Goal: Task Accomplishment & Management: Manage account settings

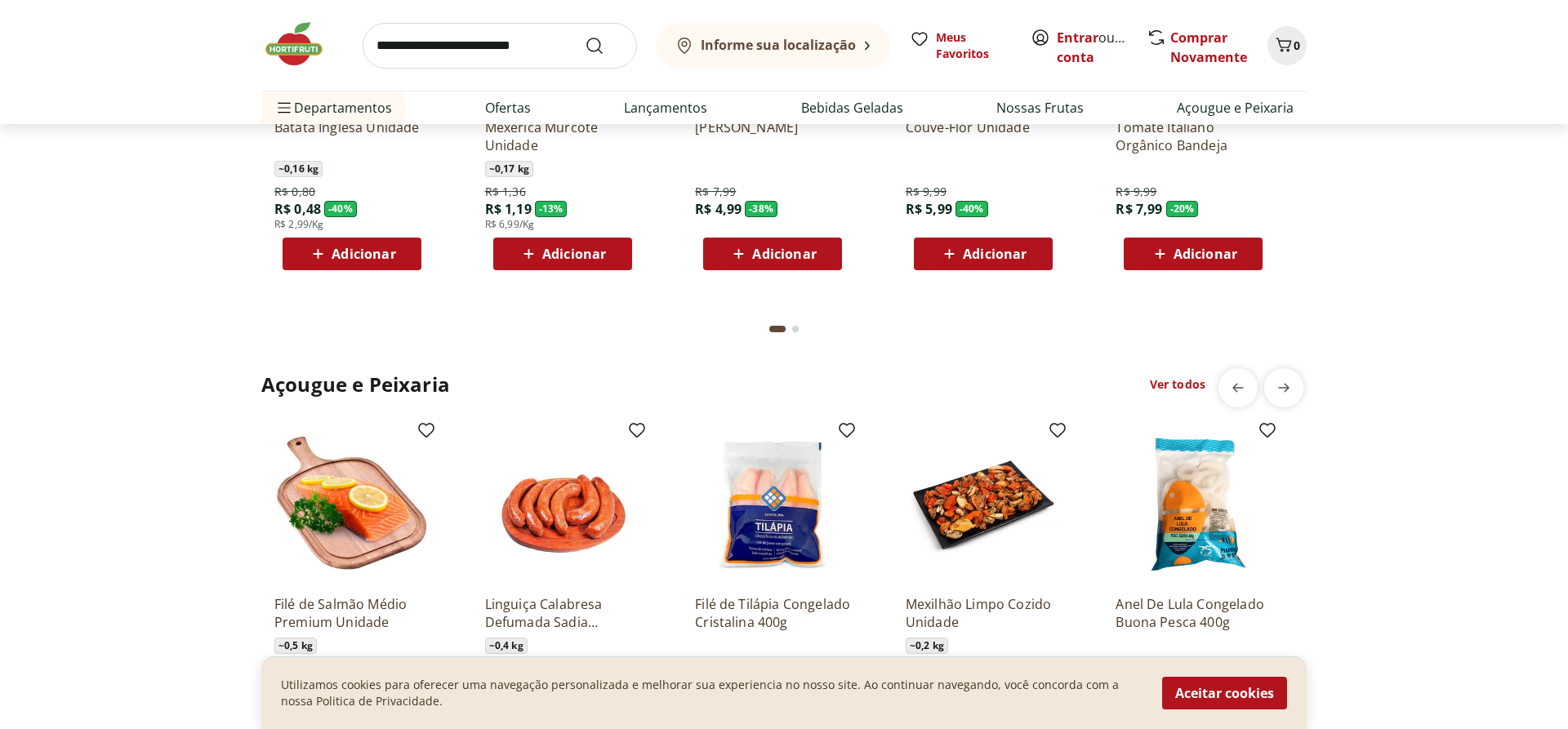
scroll to position [1166, 0]
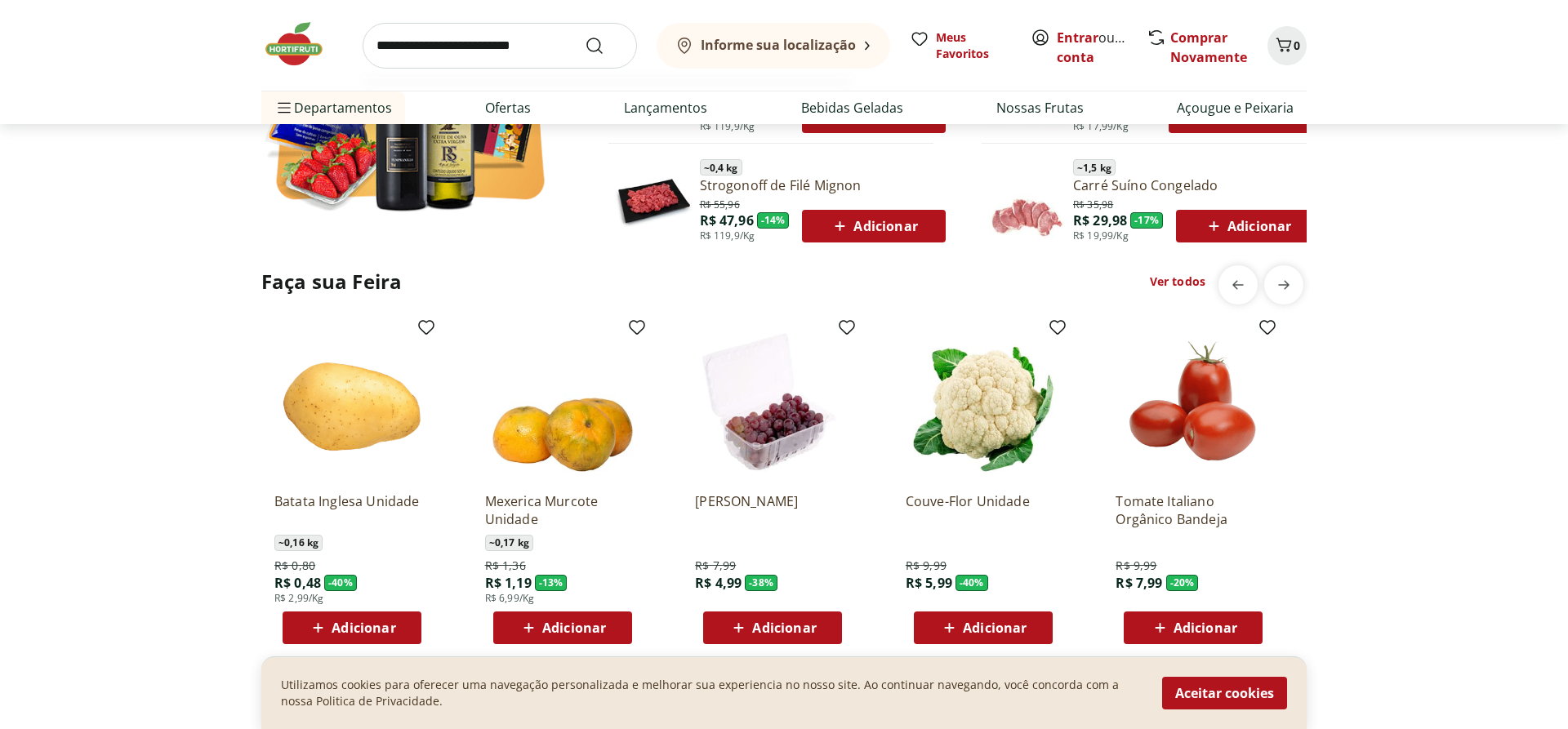
click at [455, 39] on input "search" at bounding box center [499, 46] width 274 height 46
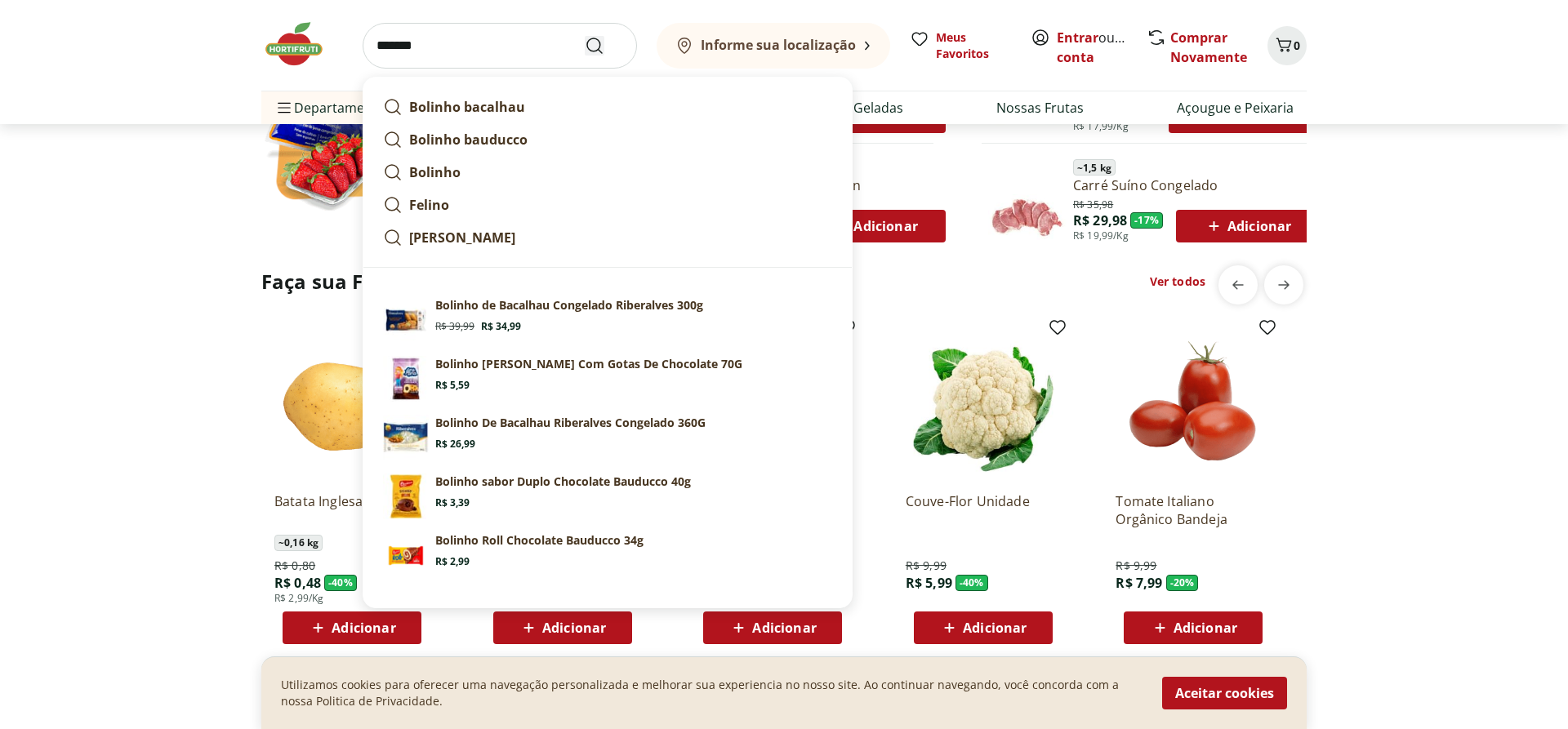
type input "*******"
click at [594, 49] on icon "Submit Search" at bounding box center [594, 45] width 19 height 19
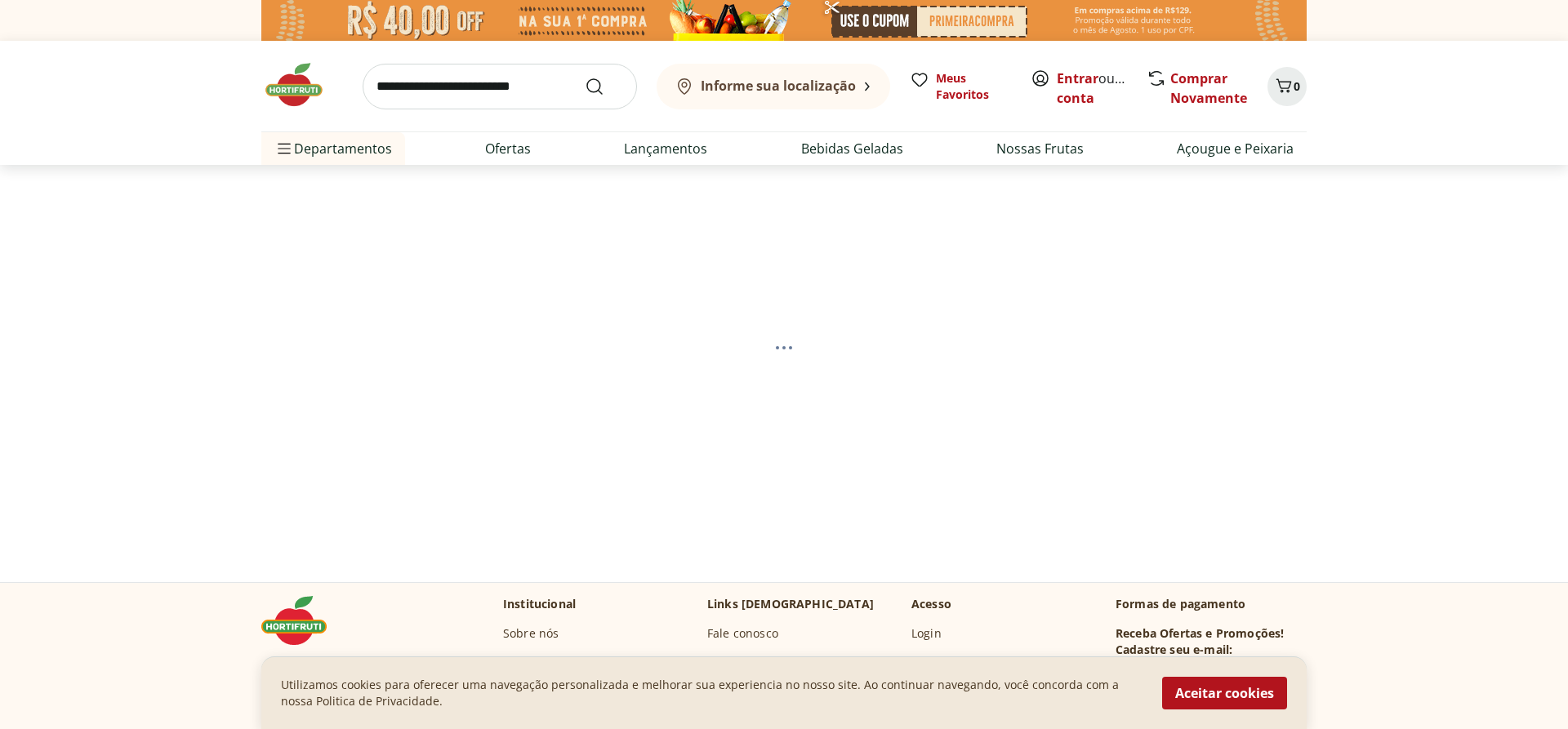
select select "**********"
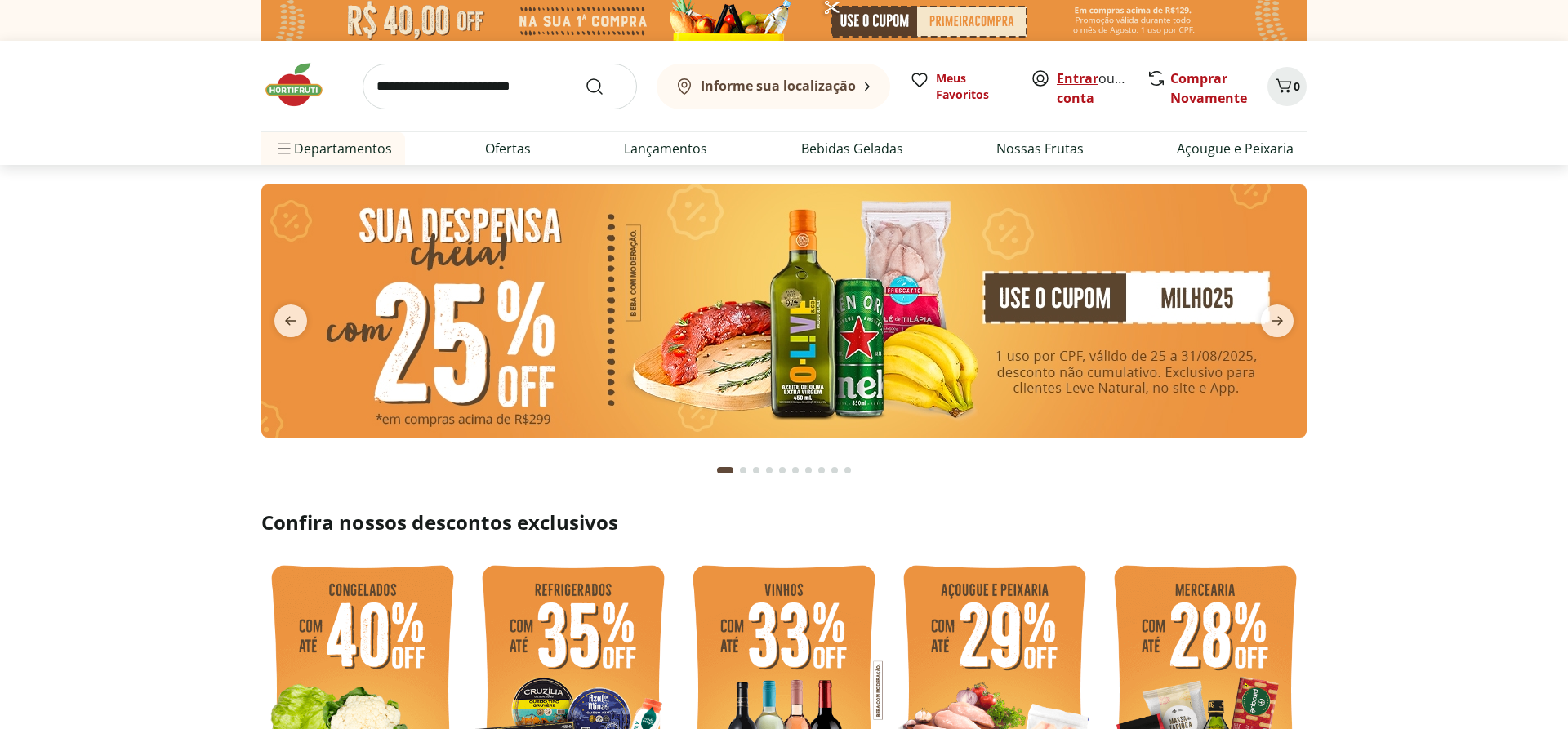
click at [1061, 85] on link "Entrar" at bounding box center [1077, 79] width 41 height 18
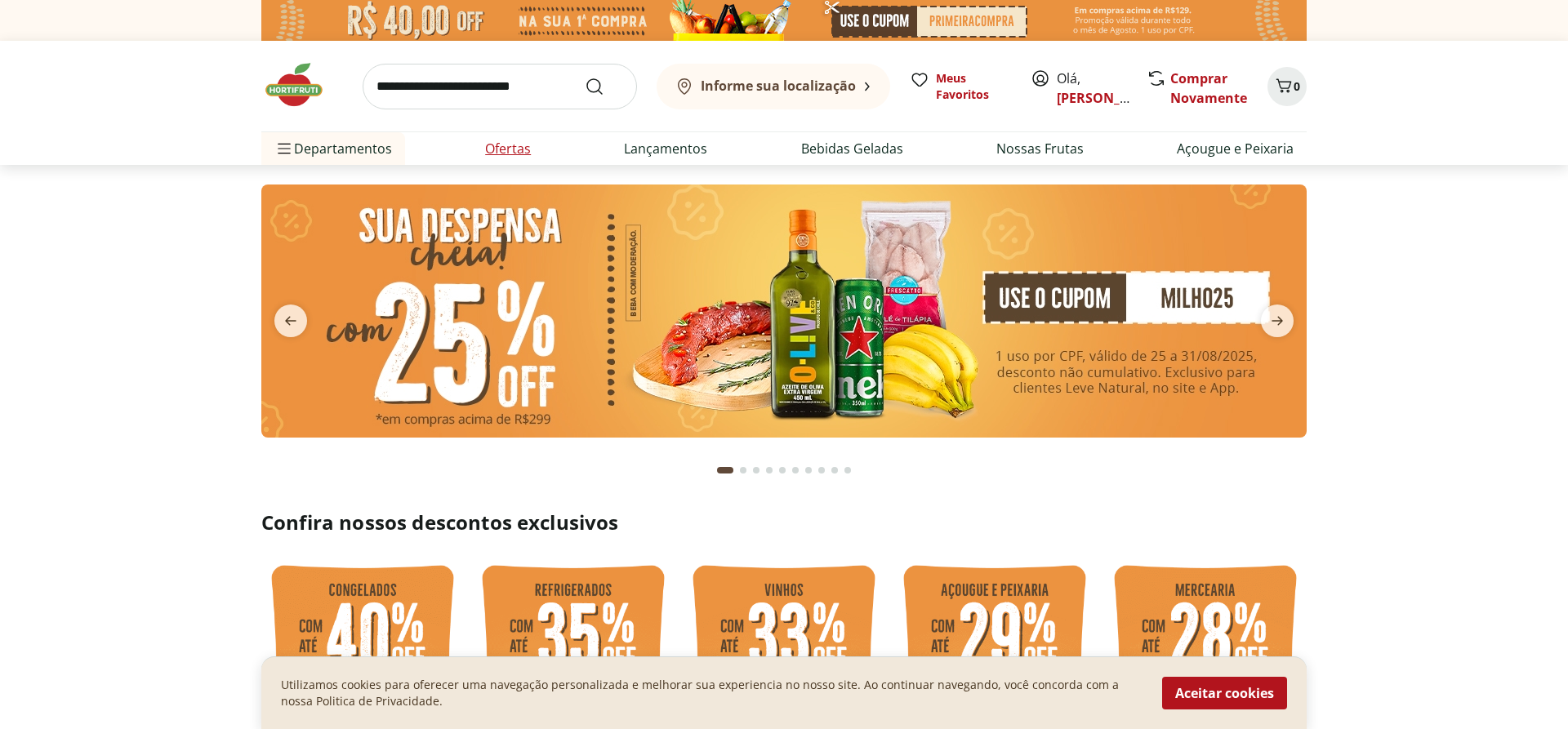
click at [517, 149] on link "Ofertas" at bounding box center [508, 148] width 46 height 19
select select "**********"
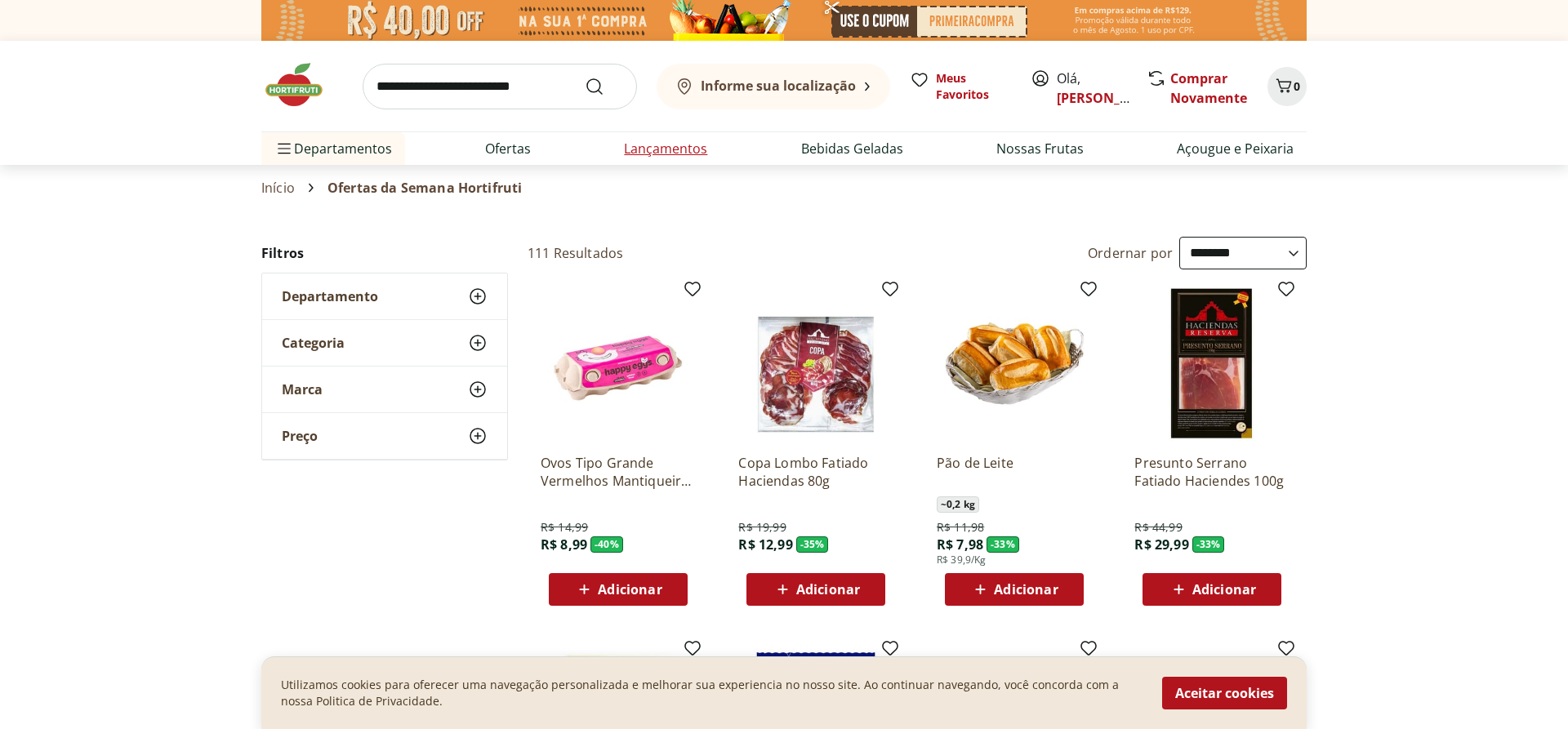
click at [704, 147] on link "Lançamentos" at bounding box center [665, 148] width 83 height 19
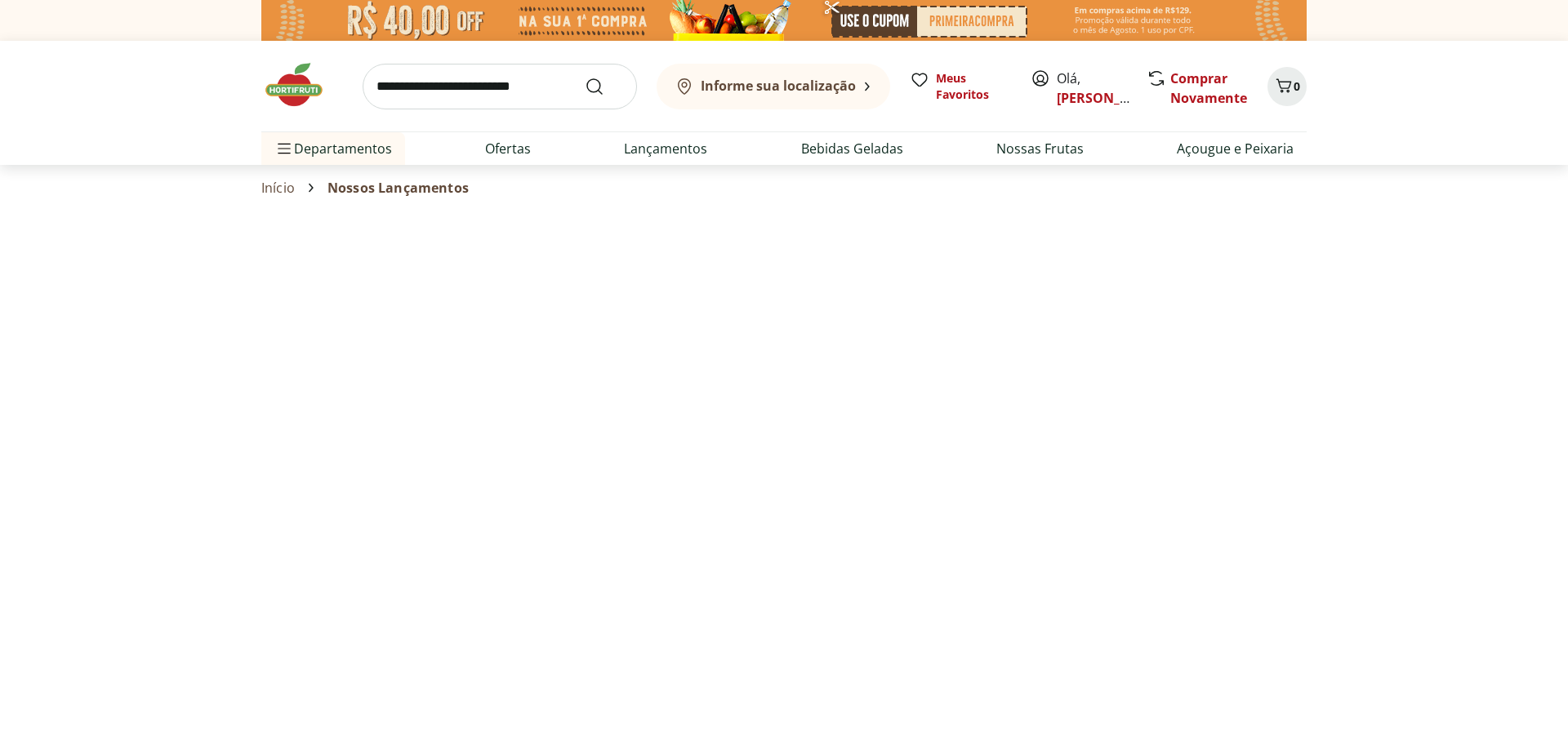
select select "**********"
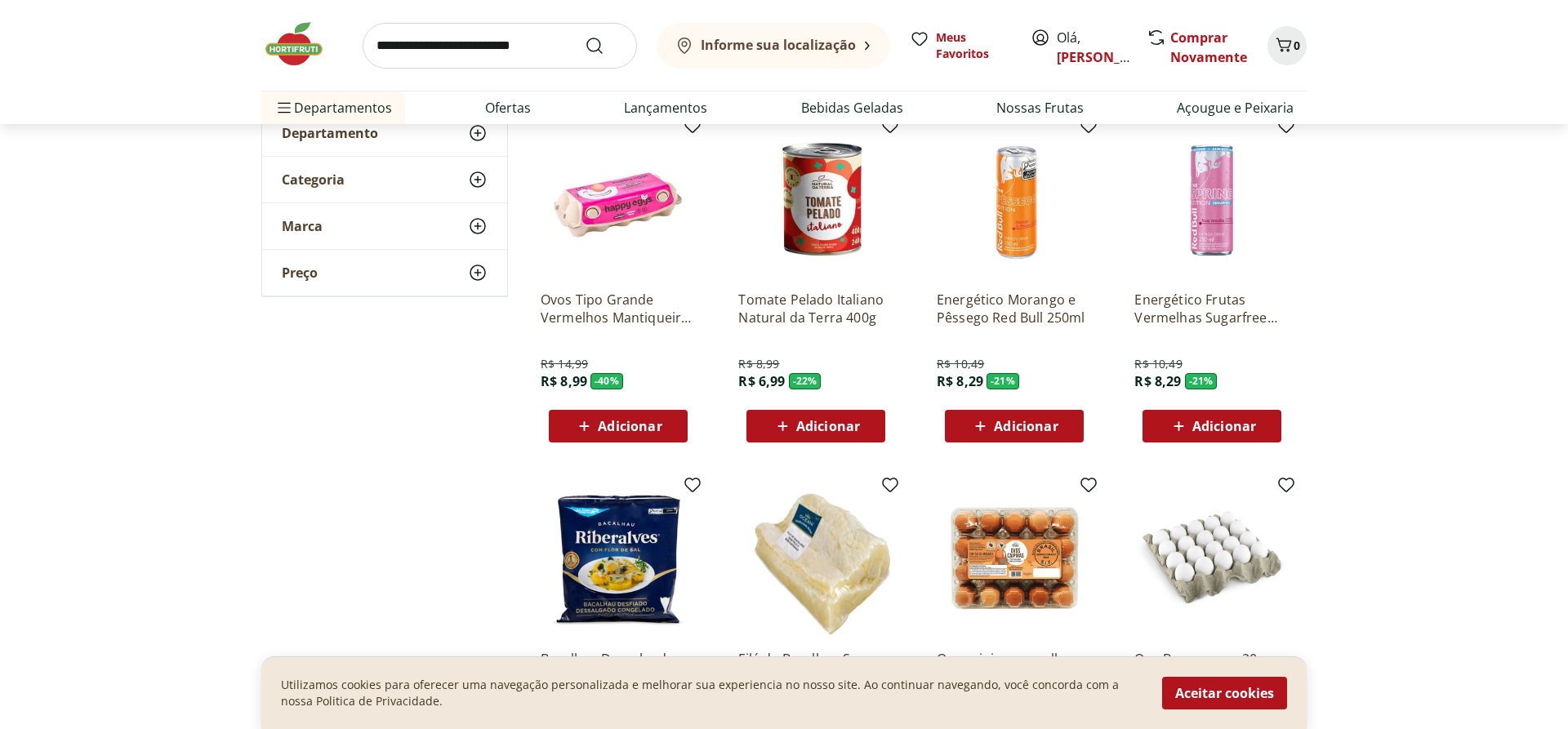
scroll to position [333, 0]
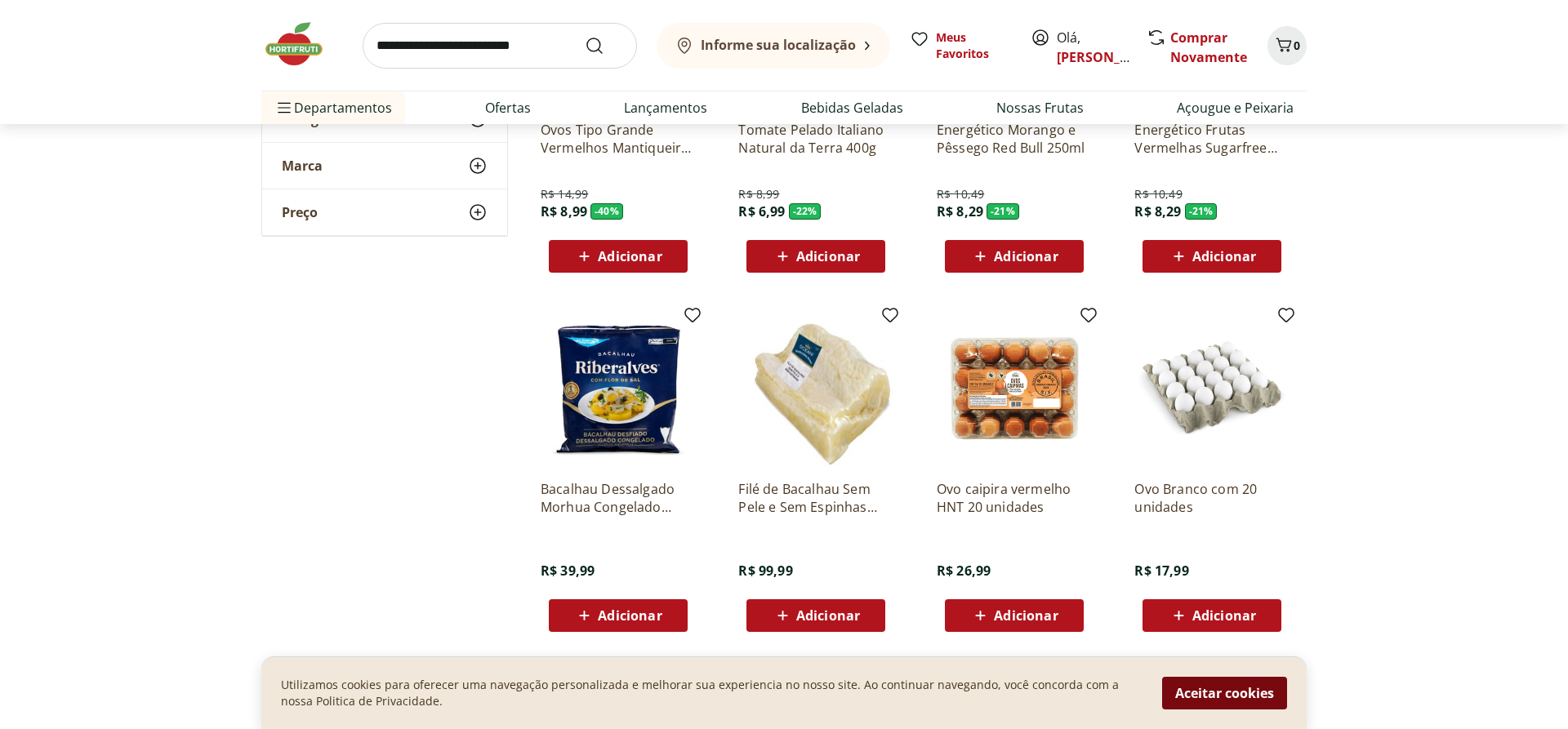
click at [1184, 683] on button "Aceitar cookies" at bounding box center [1224, 693] width 125 height 33
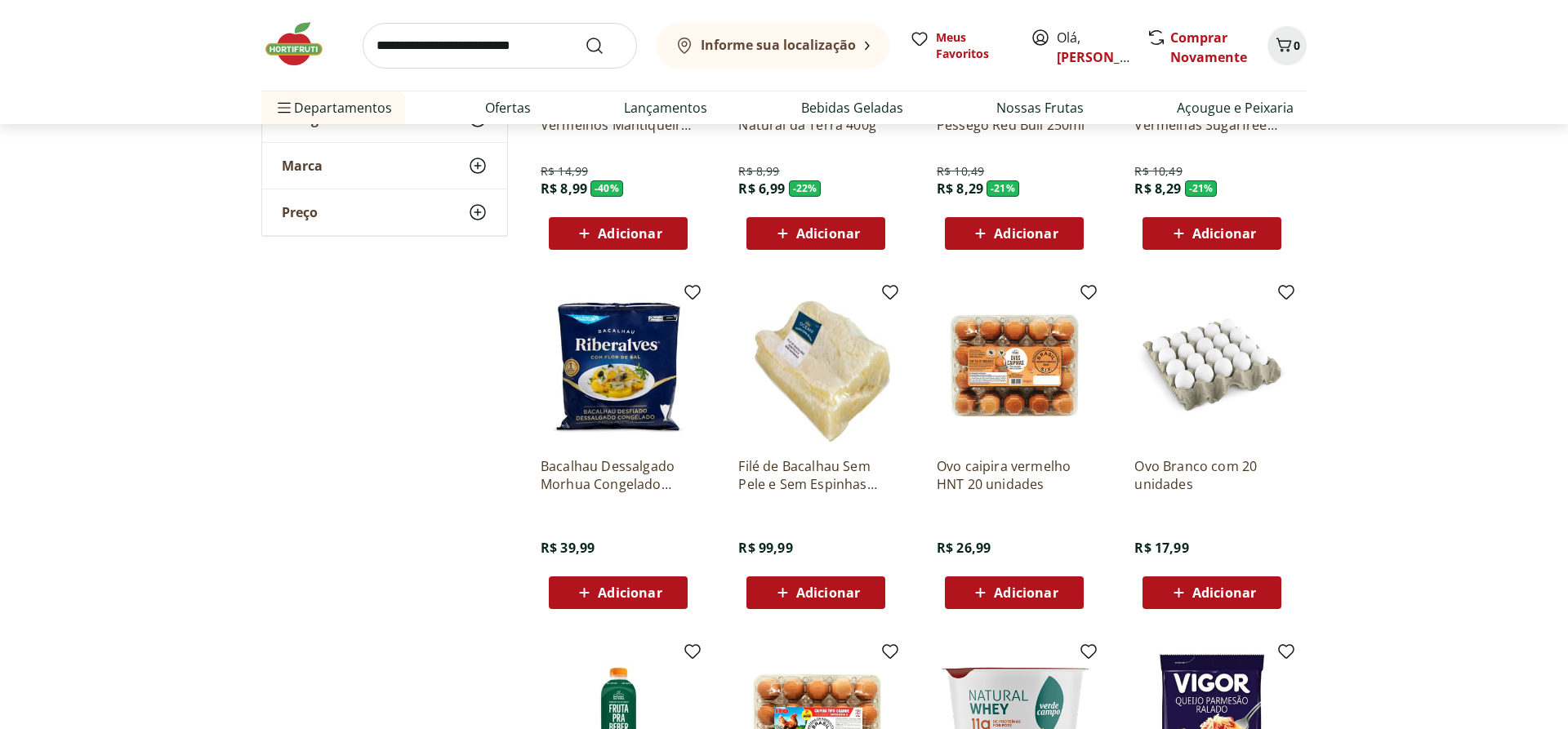
scroll to position [0, 0]
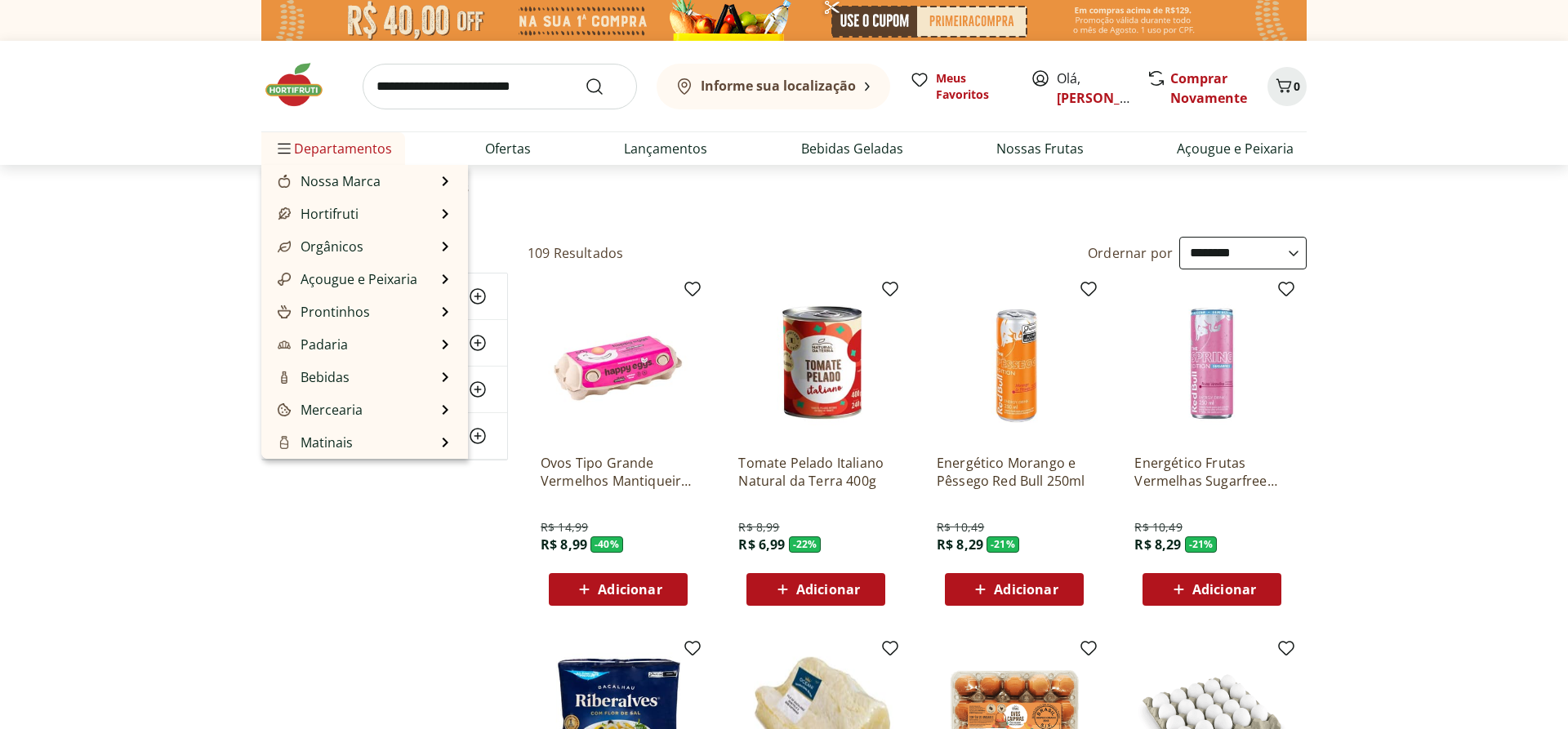
click at [348, 143] on span "Departamentos" at bounding box center [333, 149] width 117 height 39
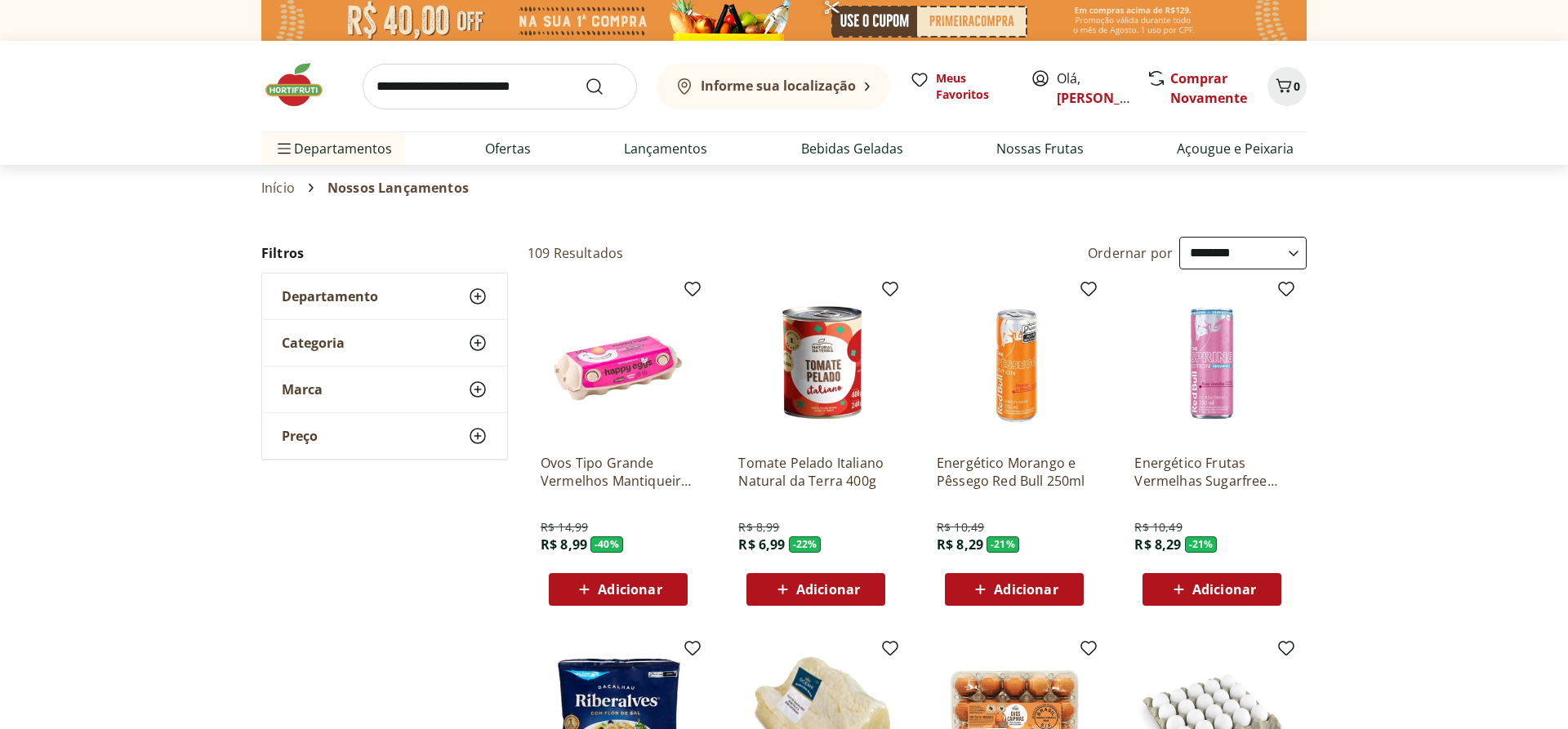
click at [293, 80] on img at bounding box center [302, 84] width 82 height 49
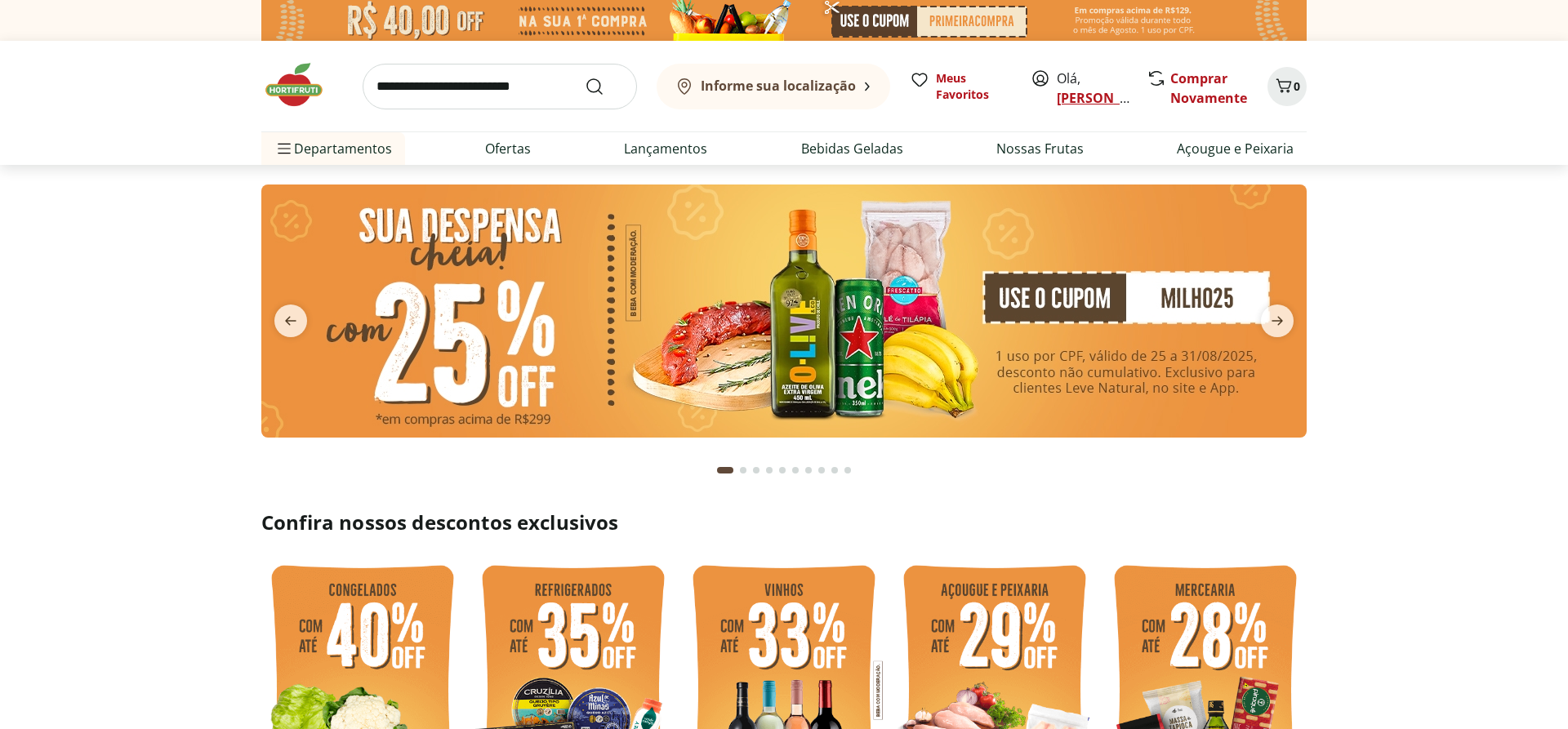
click at [1065, 101] on link "[PERSON_NAME]" at bounding box center [1110, 98] width 106 height 18
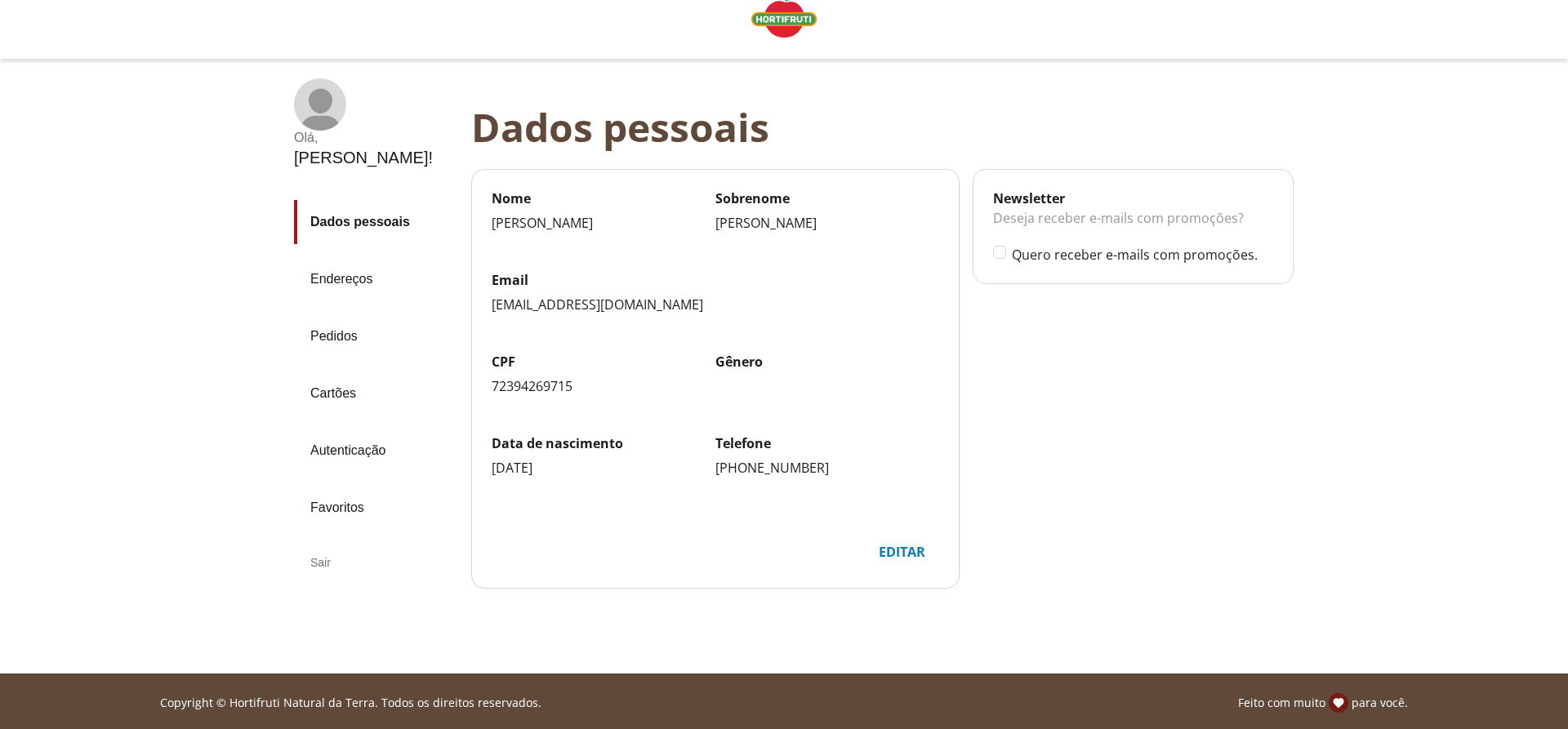
scroll to position [33, 0]
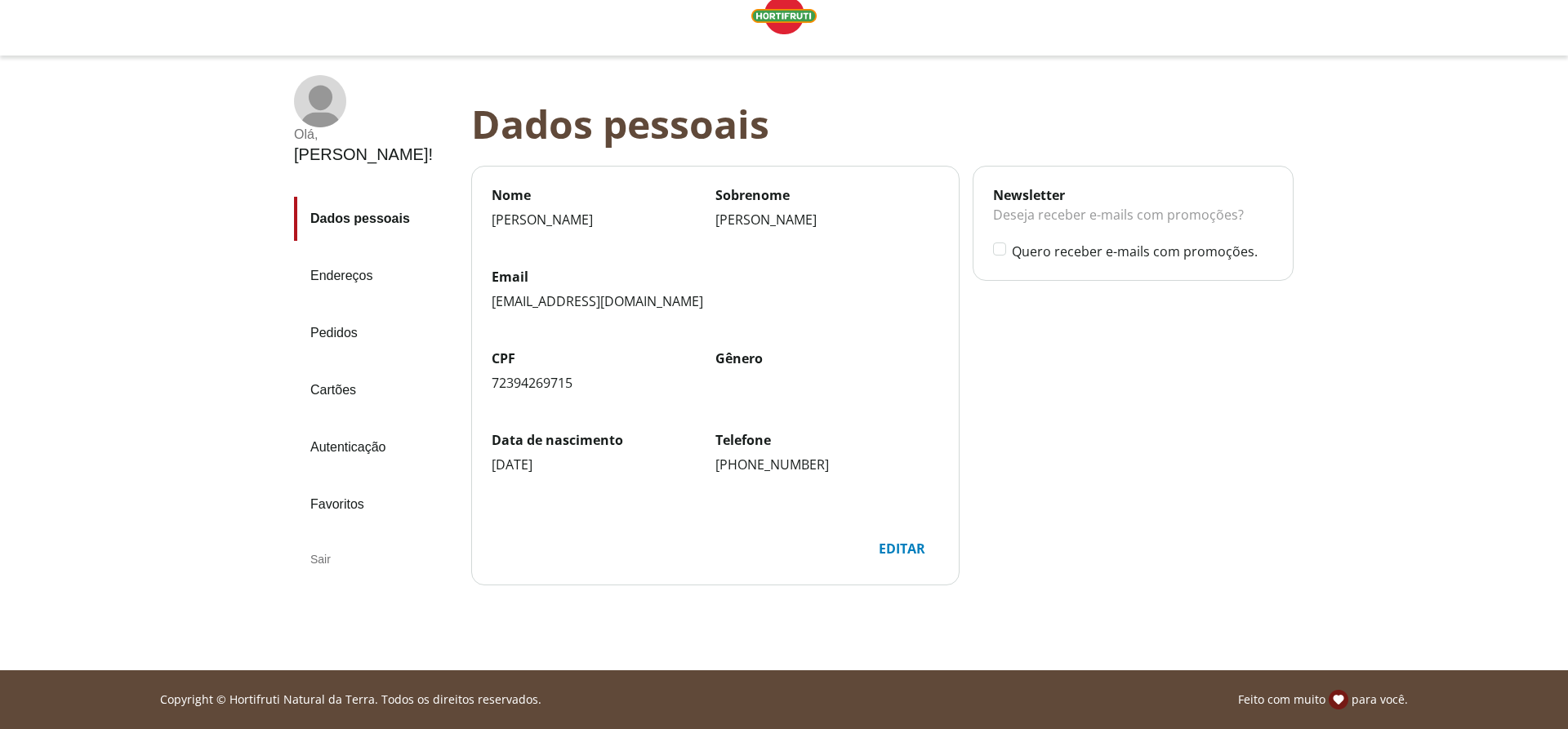
click at [335, 369] on link "Cartões" at bounding box center [376, 391] width 164 height 44
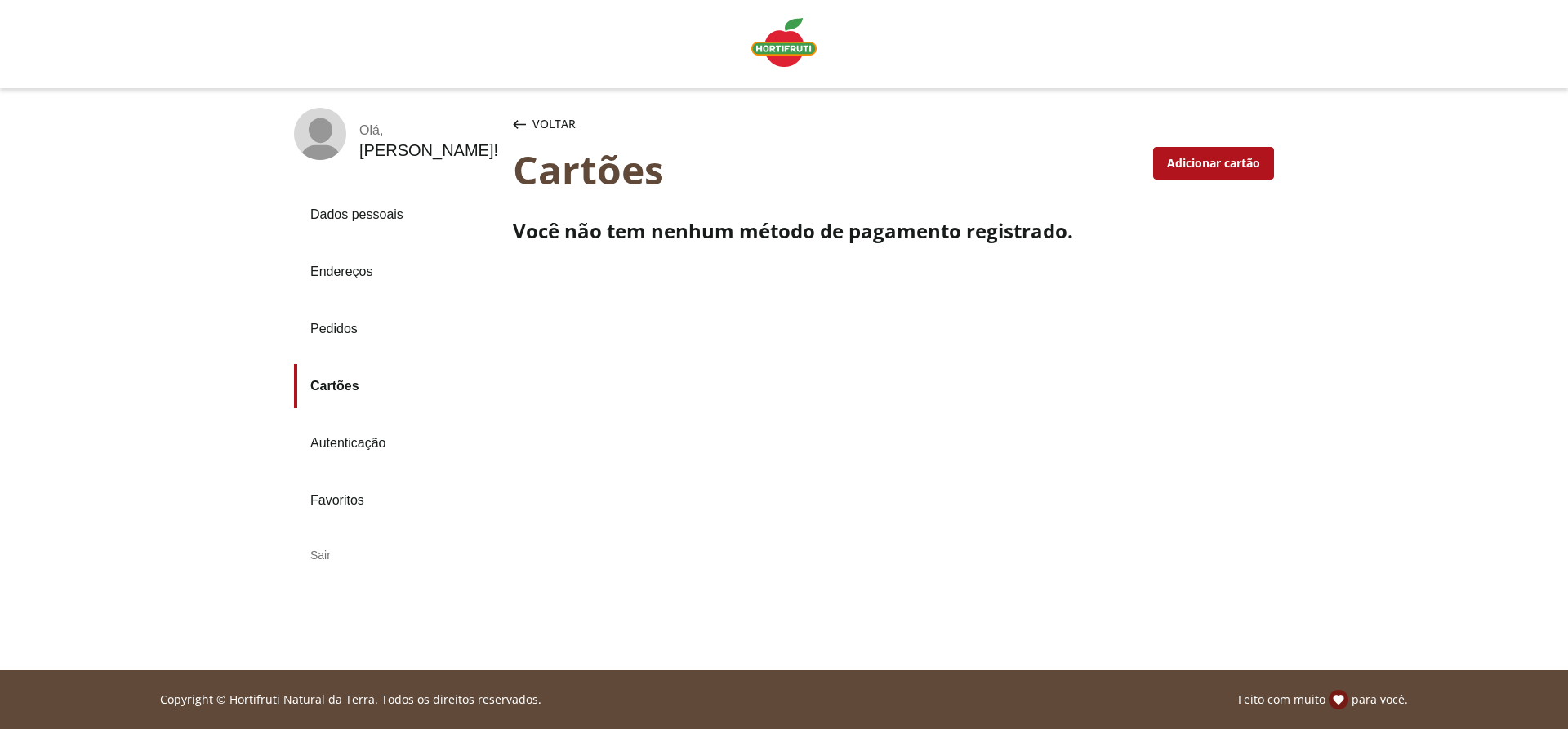
click at [329, 325] on link "Pedidos" at bounding box center [397, 329] width 205 height 44
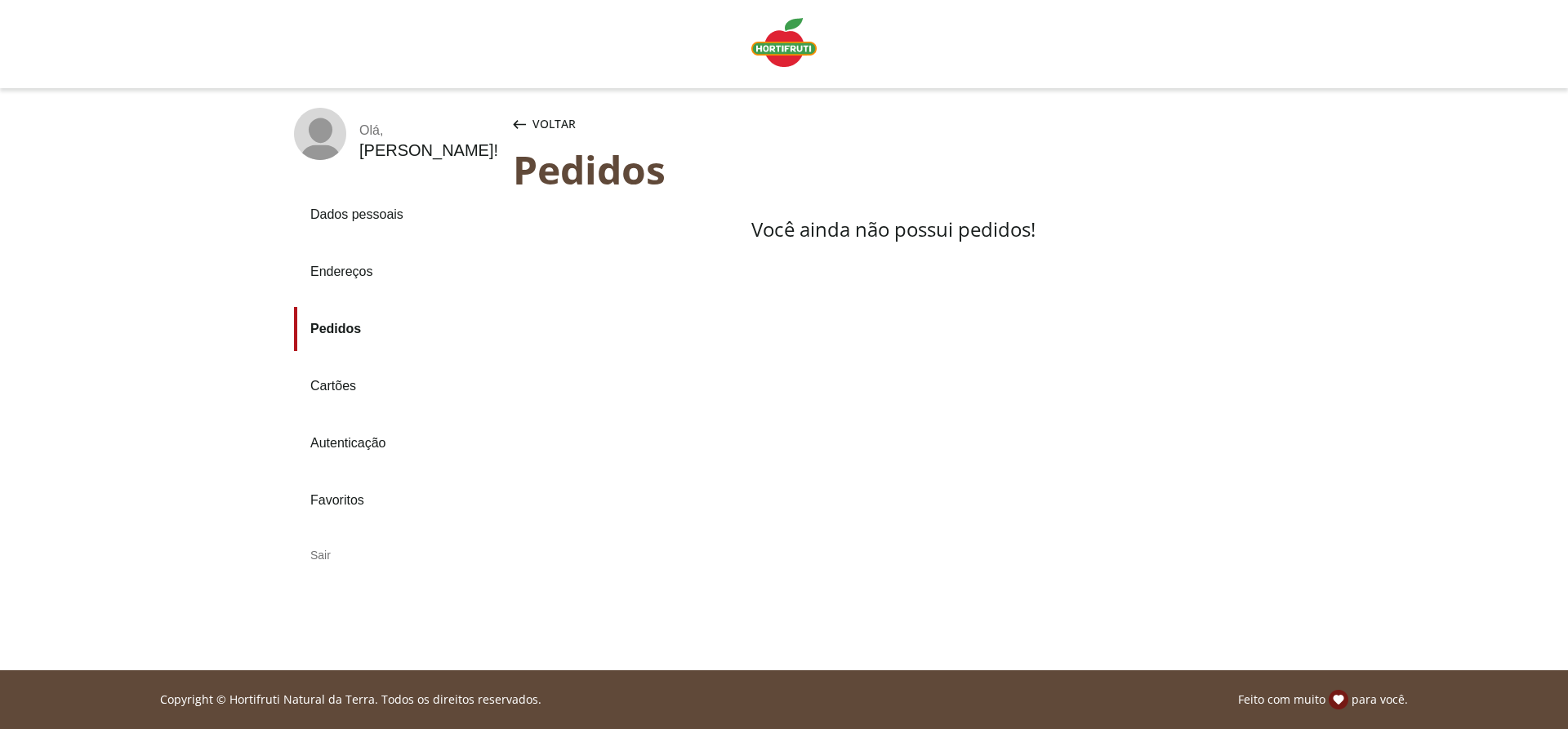
click at [342, 277] on link "Endereços" at bounding box center [397, 272] width 205 height 44
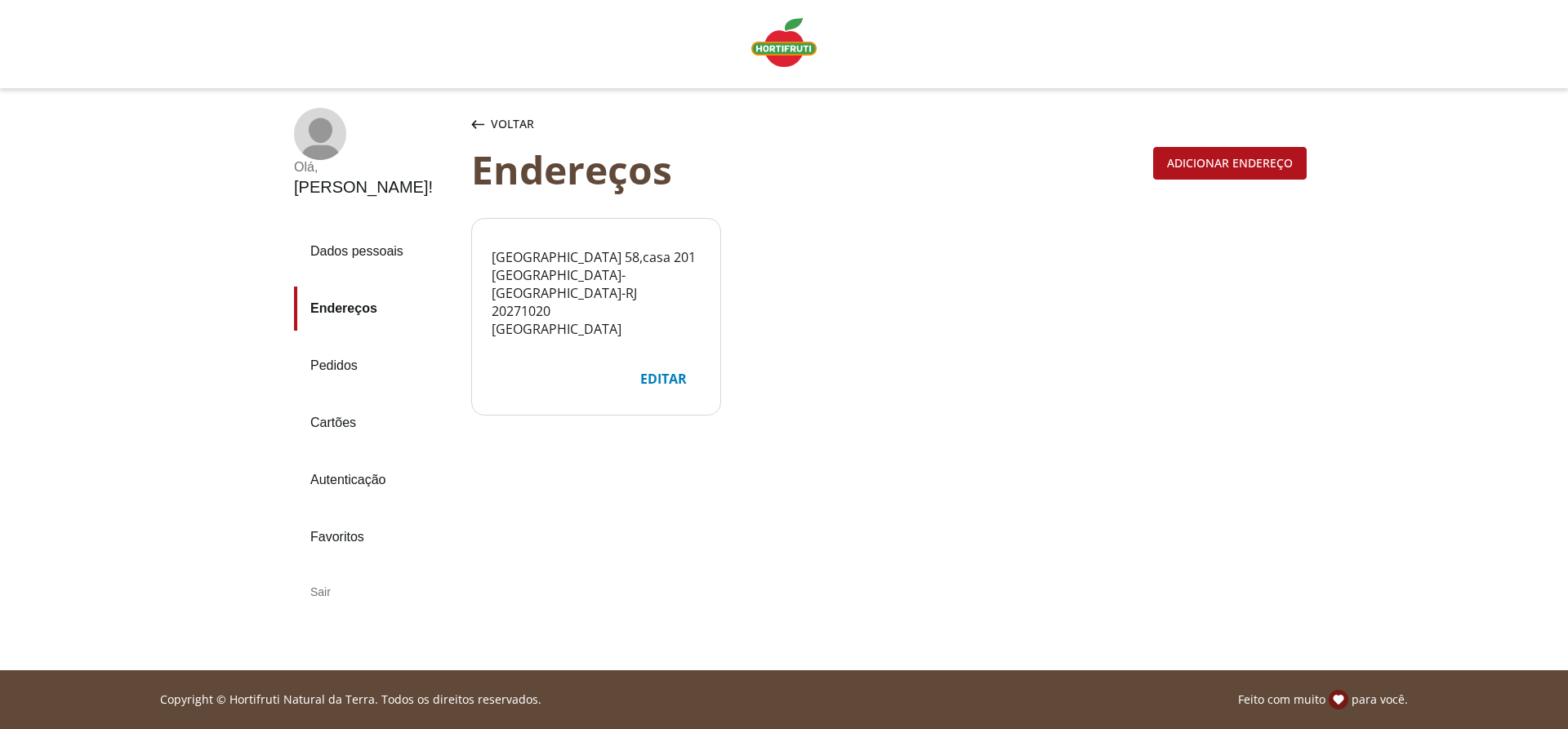
click at [365, 458] on link "Autenticação" at bounding box center [376, 480] width 164 height 44
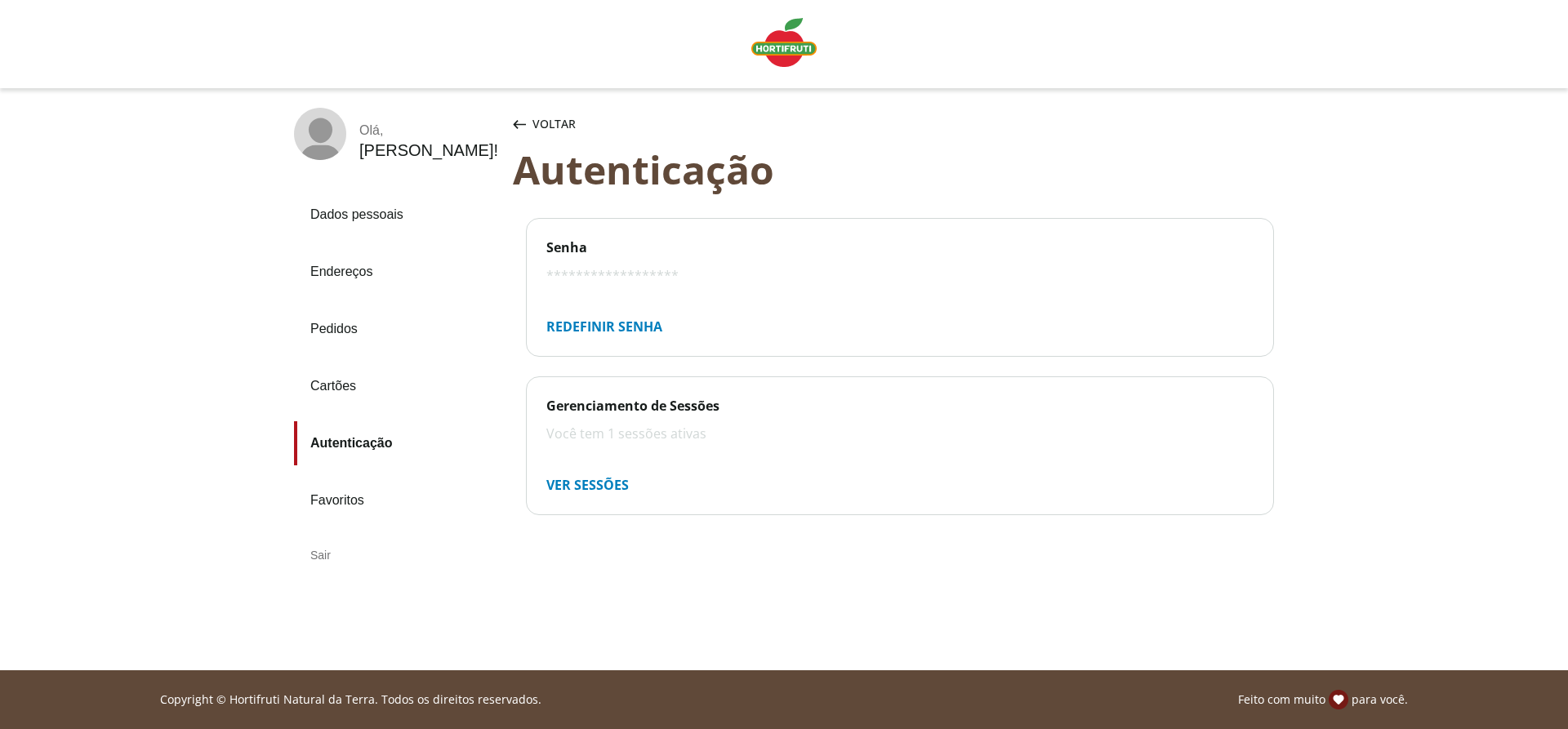
click at [338, 500] on link "Favoritos" at bounding box center [397, 501] width 205 height 44
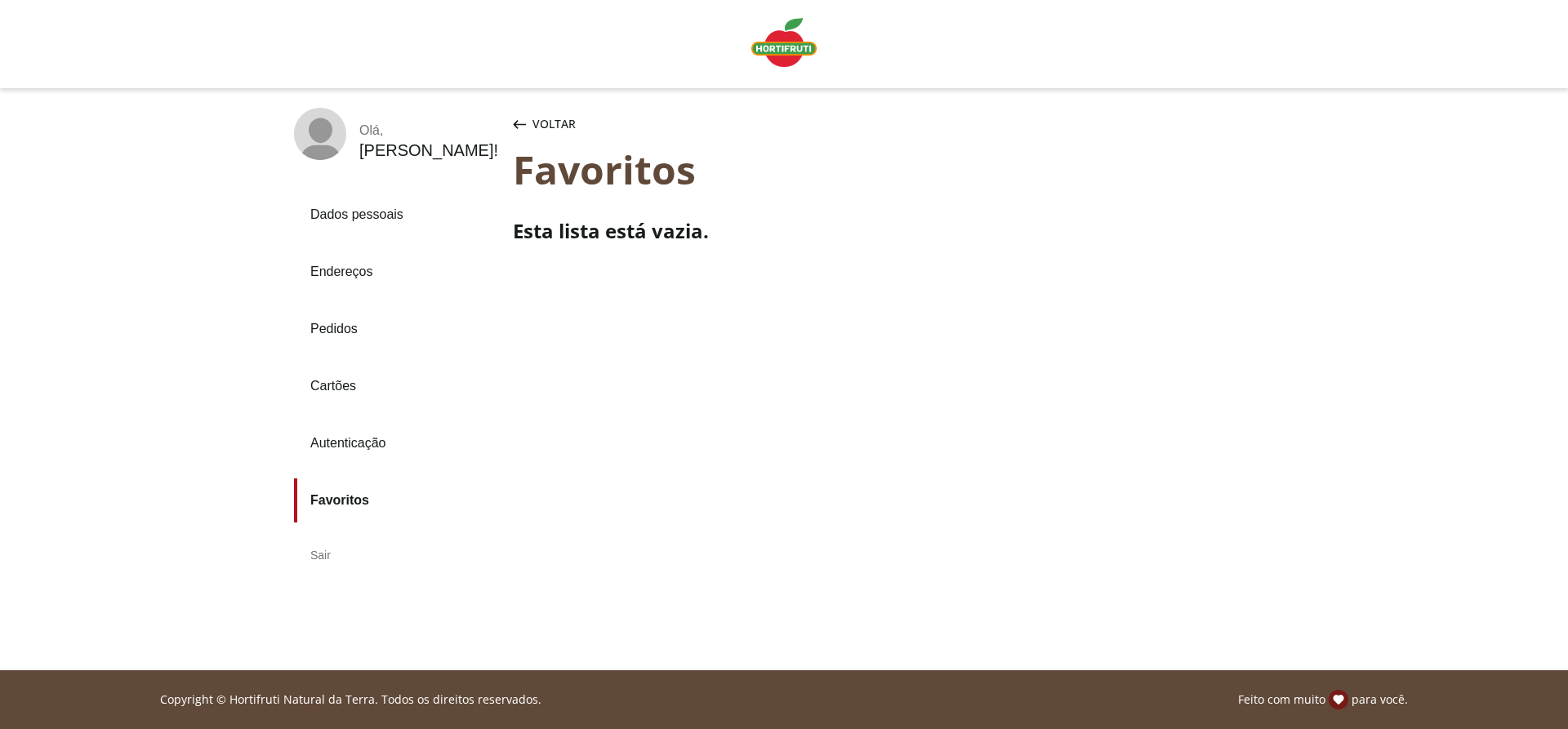
click at [358, 213] on link "Dados pessoais" at bounding box center [397, 215] width 205 height 44
click at [317, 551] on div "Sair" at bounding box center [397, 555] width 205 height 39
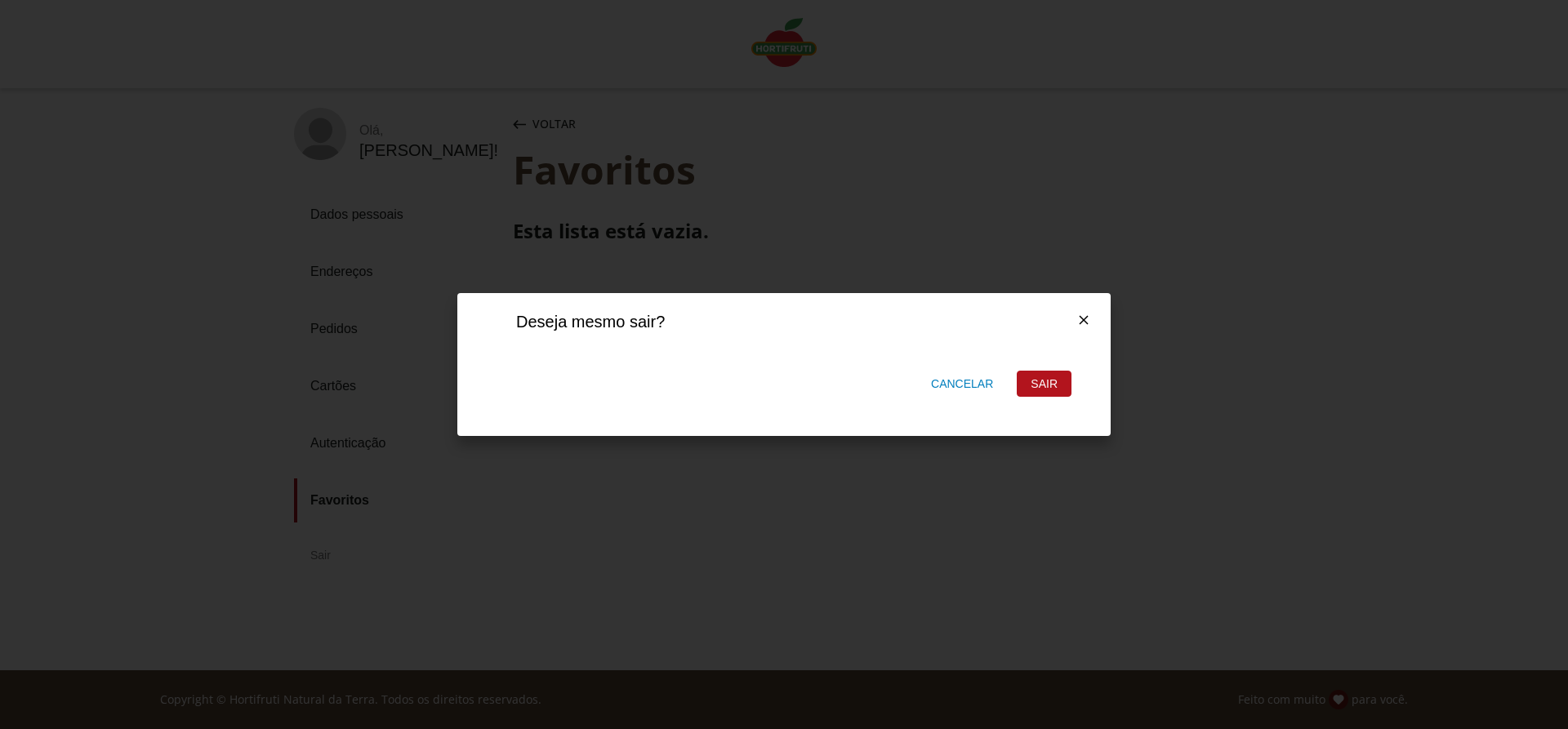
click at [1056, 387] on div "Sair" at bounding box center [1044, 383] width 53 height 25
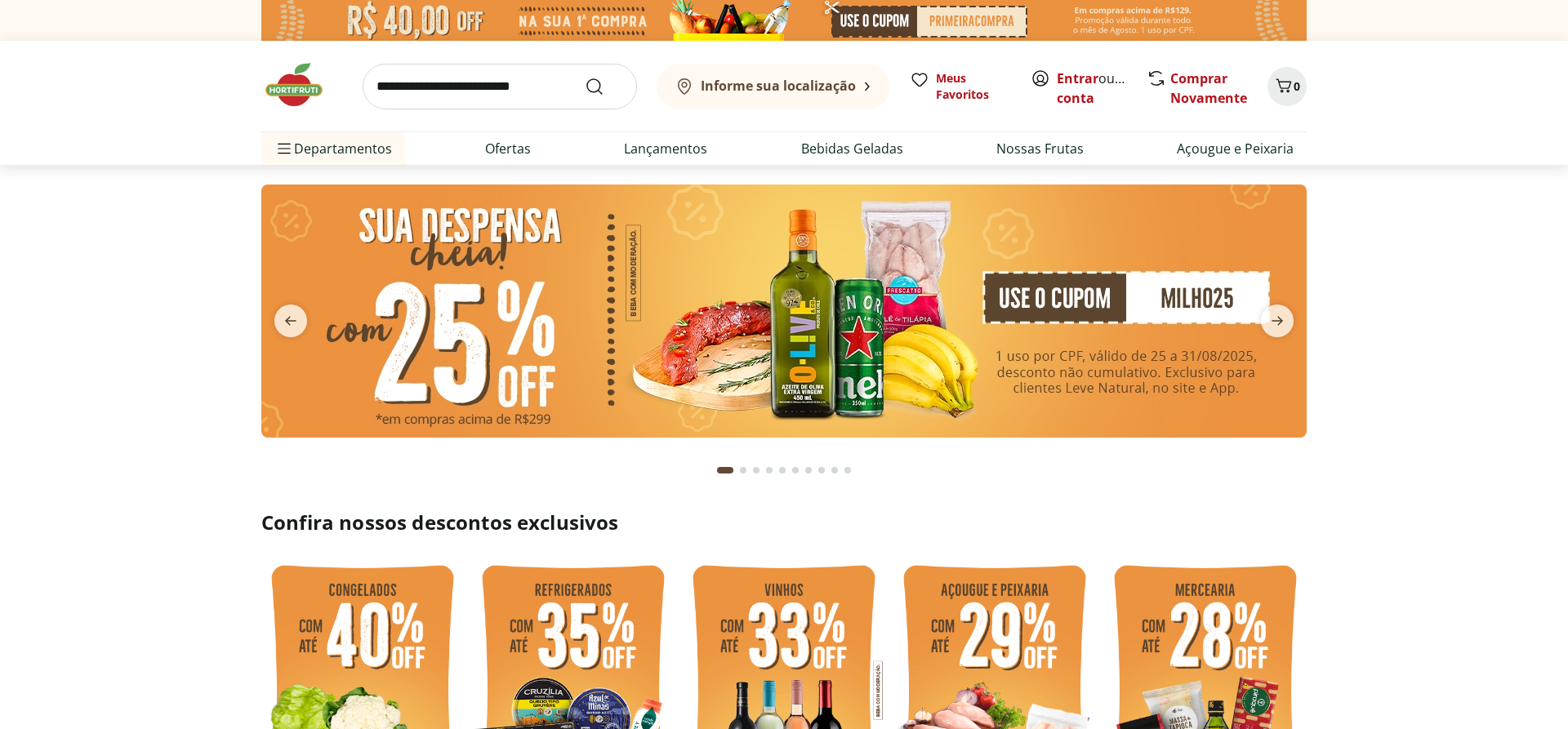
click at [468, 93] on input "search" at bounding box center [499, 86] width 274 height 46
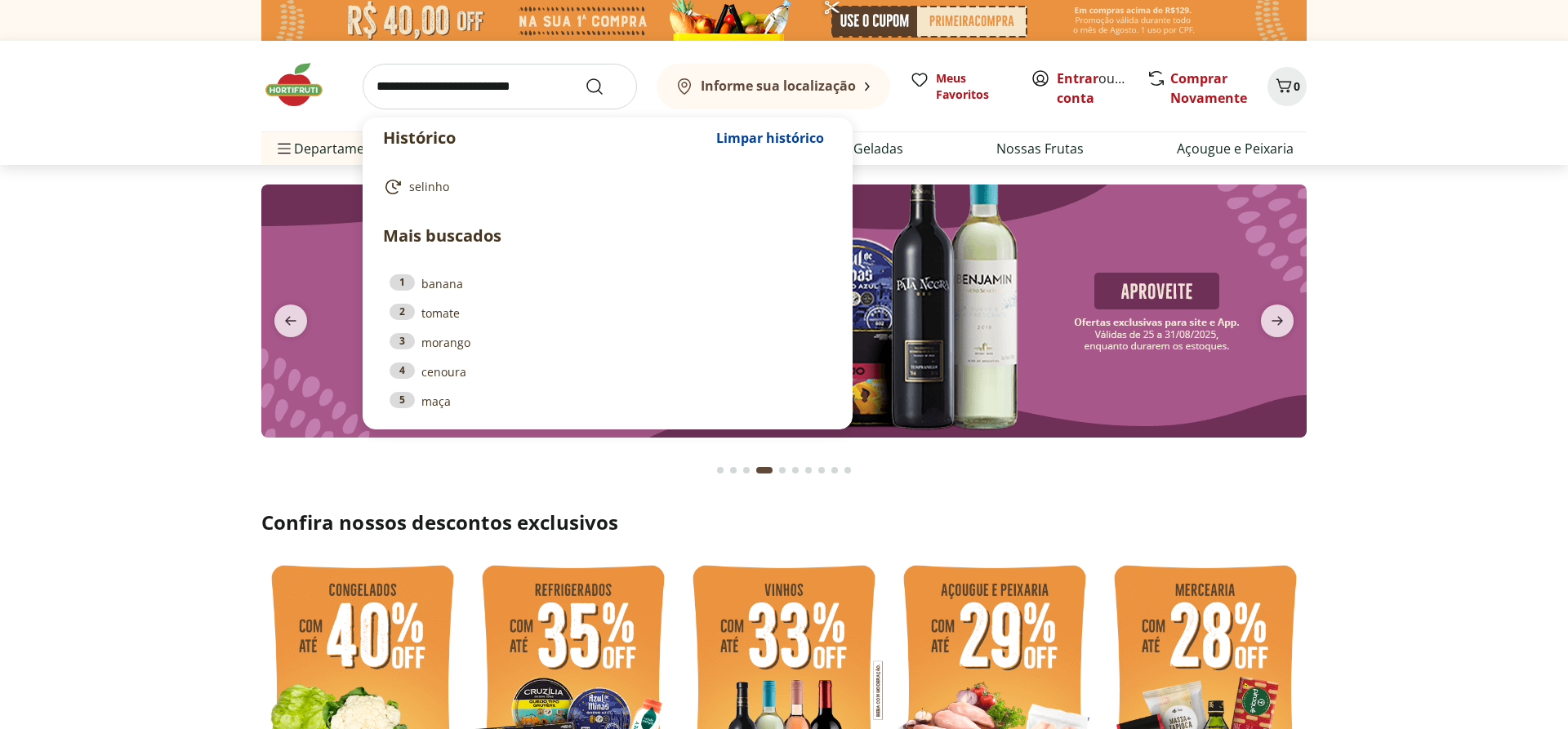
click at [420, 83] on input "search" at bounding box center [499, 86] width 274 height 46
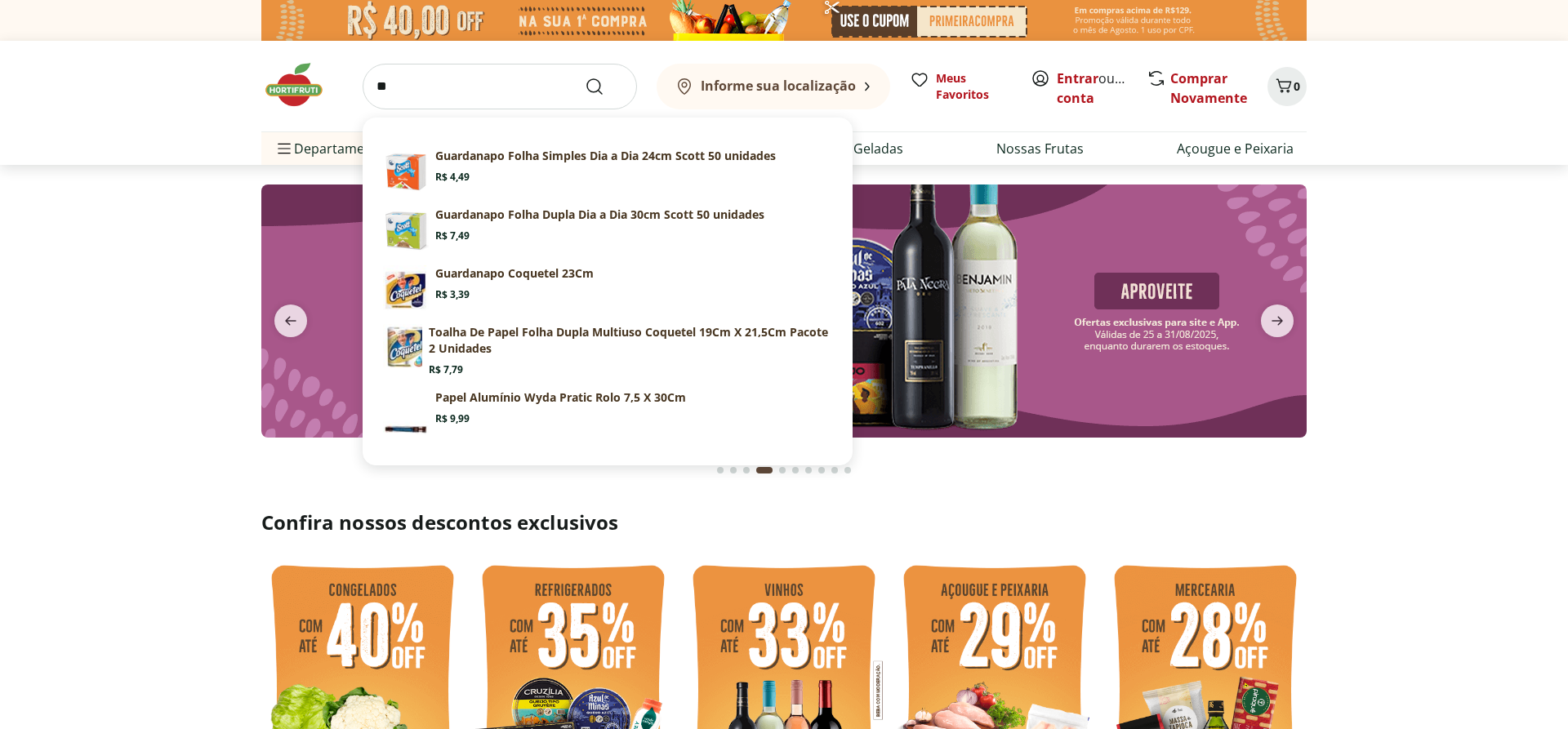
type input "*"
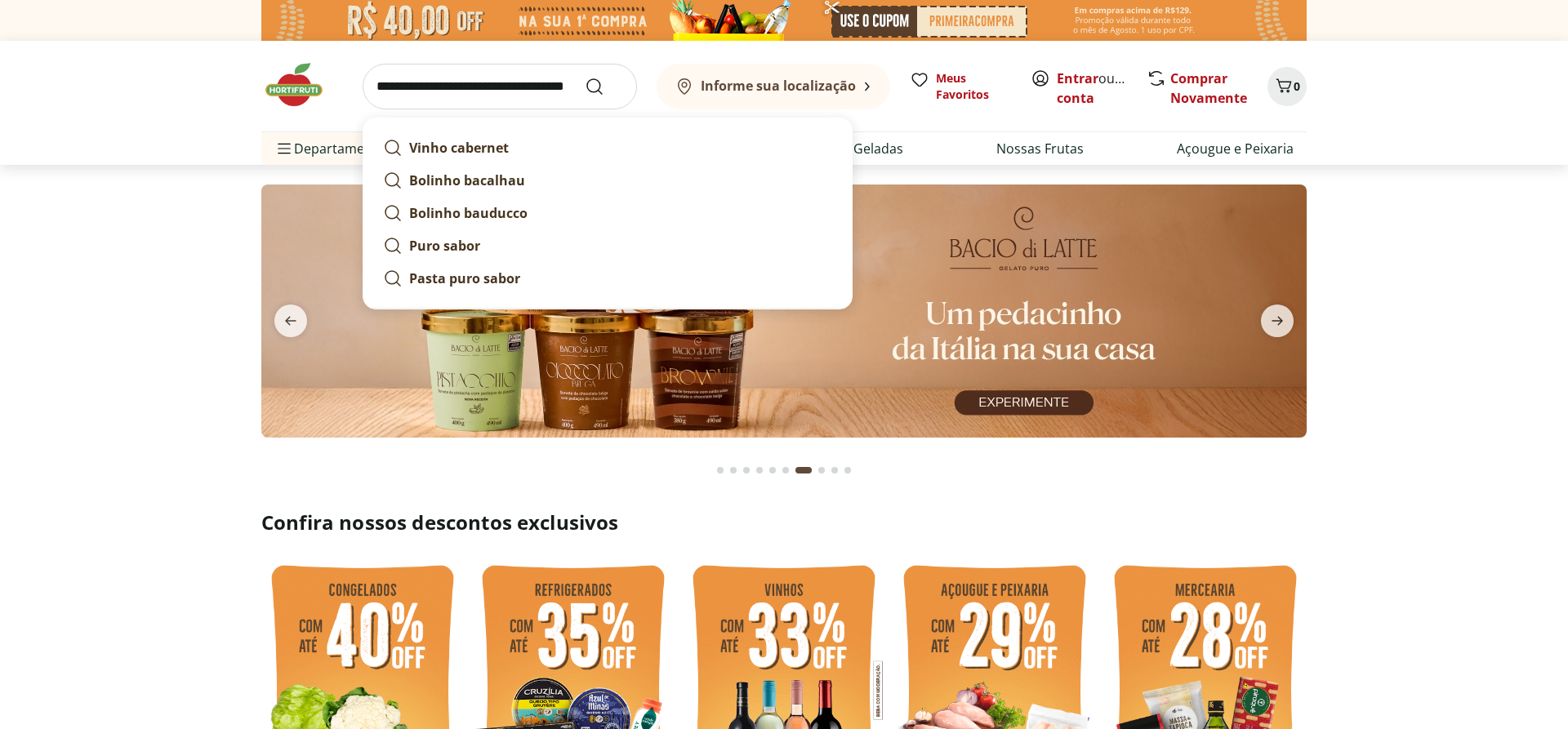
type input "**********"
